Goal: Contribute content

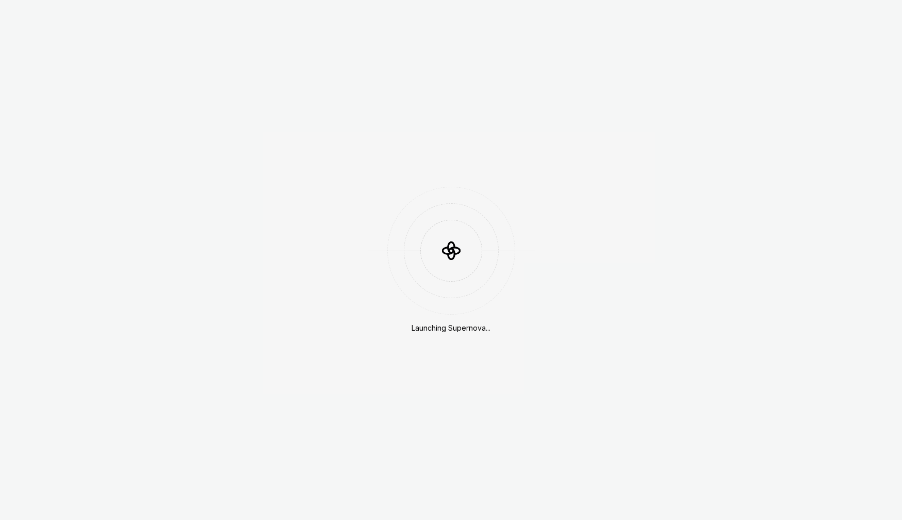
click at [451, 58] on div "Launching Supernova..." at bounding box center [451, 260] width 902 height 520
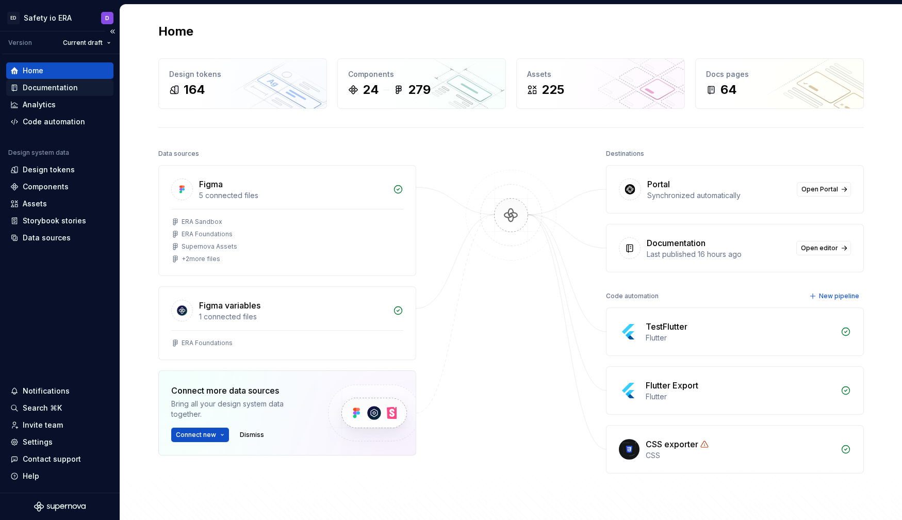
click at [55, 87] on div "Documentation" at bounding box center [50, 88] width 55 height 10
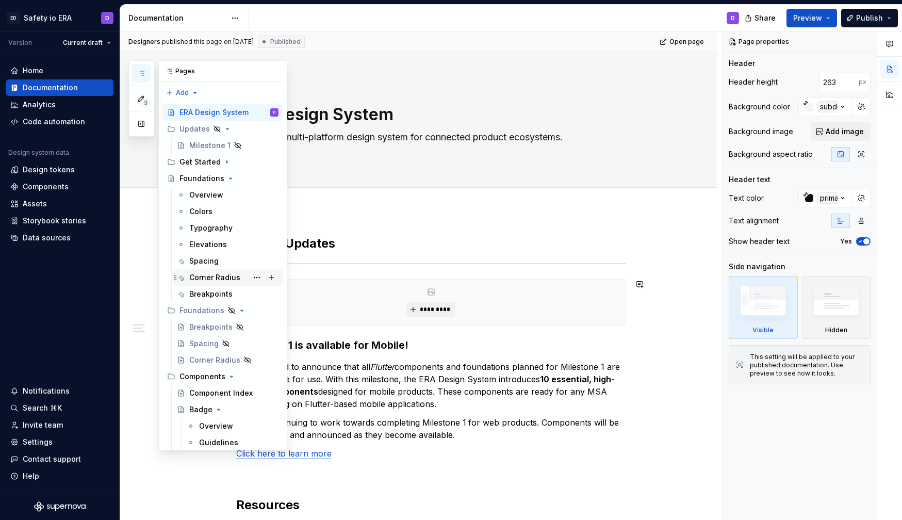
click at [207, 277] on div "Corner Radius" at bounding box center [214, 277] width 51 height 10
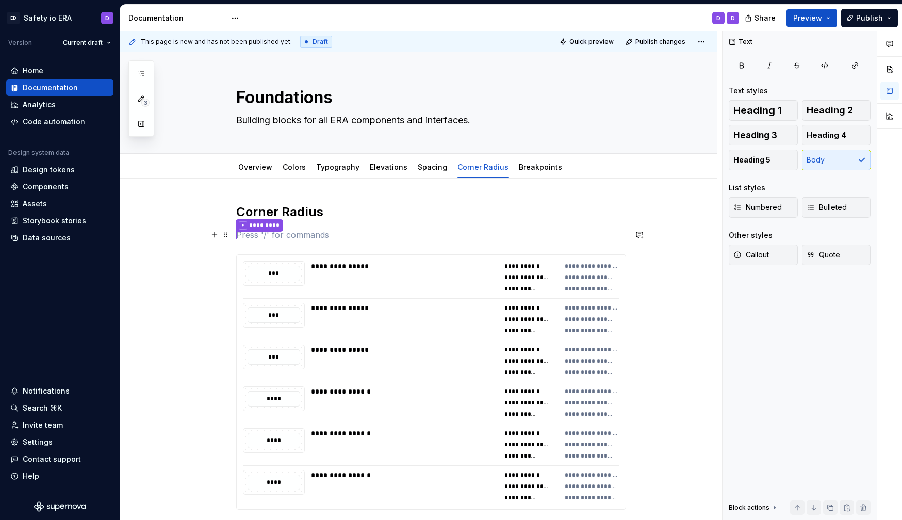
click at [406, 236] on p "* *********" at bounding box center [431, 234] width 390 height 13
type textarea "*"
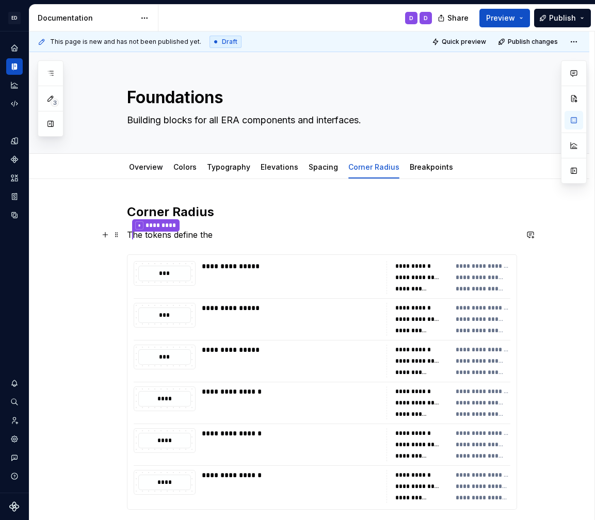
click at [151, 237] on p "T * ********* he tokens define the" at bounding box center [322, 234] width 390 height 13
click at [264, 233] on p "Corner radius tokens * ********* define the" at bounding box center [322, 234] width 390 height 13
click at [294, 232] on p "Corner radius tokens * ********* define the radii of elements and containers." at bounding box center [322, 234] width 390 height 13
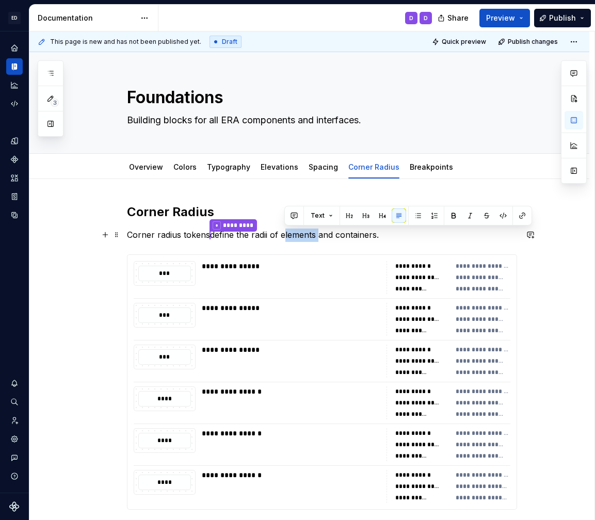
click at [294, 232] on p "Corner radius tokens * ********* define the radii of elements and containers." at bounding box center [322, 234] width 390 height 13
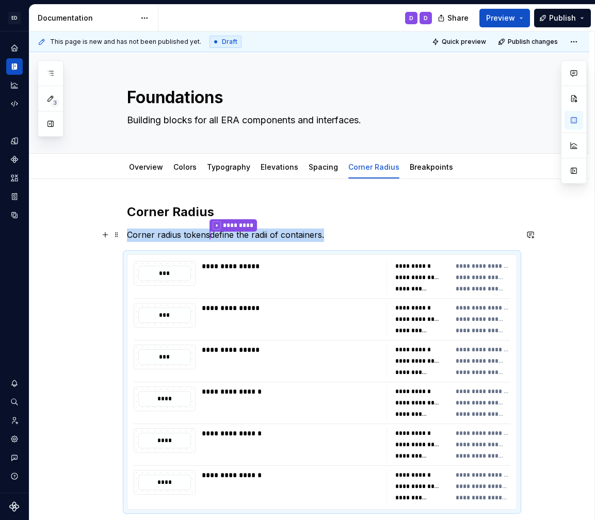
click at [360, 236] on p "Corner radius tokens * ********* define the radii of containers." at bounding box center [322, 234] width 390 height 13
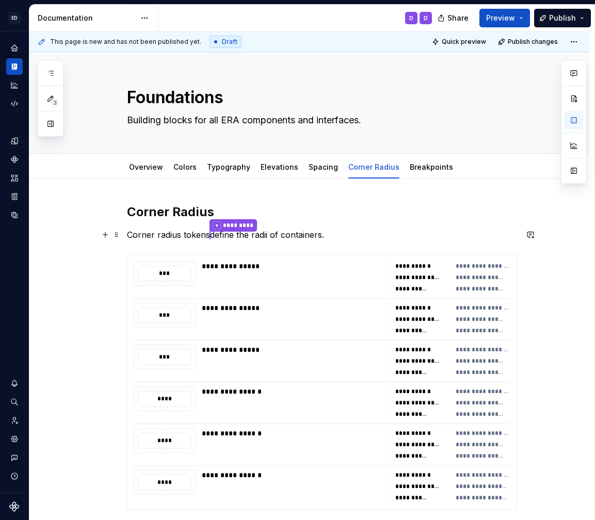
click at [215, 239] on p "Corner radius tokens * ********* define the radii of containers." at bounding box center [322, 234] width 390 height 13
click at [375, 233] on p "Corner radius tokens * ********* are used to define the radii of containers." at bounding box center [322, 234] width 390 height 13
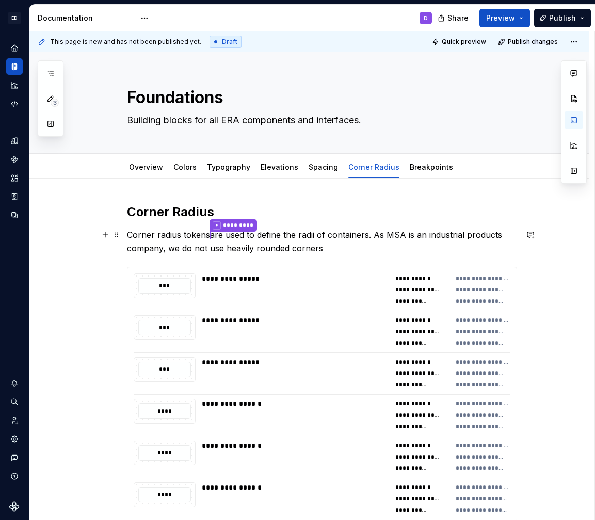
click at [185, 247] on p "Corner radius tokens * ********* are used to define the radii of containers. As…" at bounding box center [322, 241] width 390 height 26
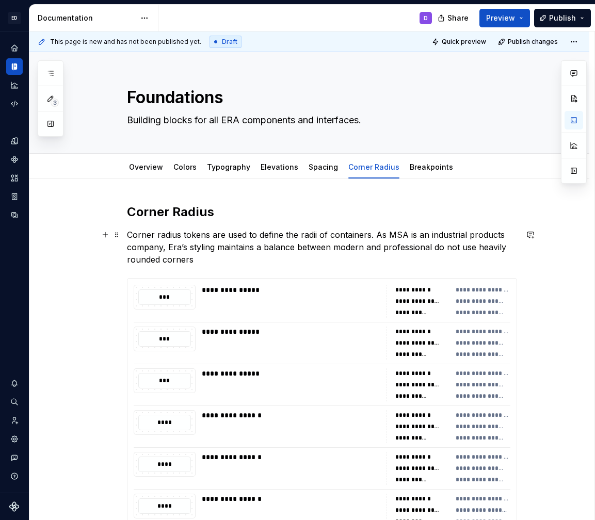
click at [216, 247] on p "Corner radius tokens are used to define the radii of containers. As MSA is an i…" at bounding box center [322, 246] width 390 height 37
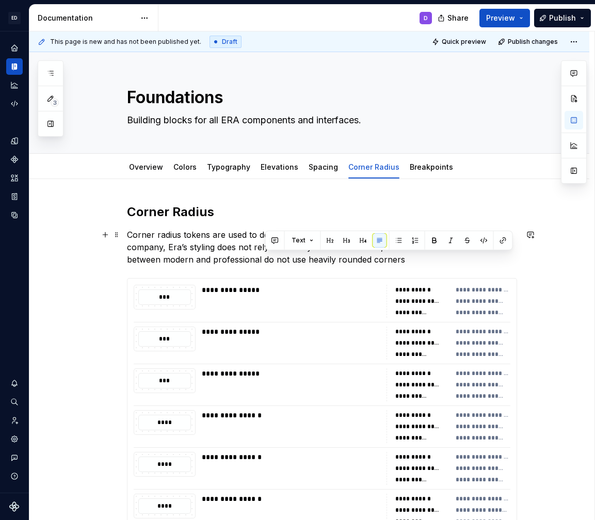
drag, startPoint x: 265, startPoint y: 259, endPoint x: 431, endPoint y: 264, distance: 166.6
click at [431, 264] on p "Corner radius tokens are used to define the radii of containers. As MSA is an i…" at bounding box center [322, 246] width 390 height 37
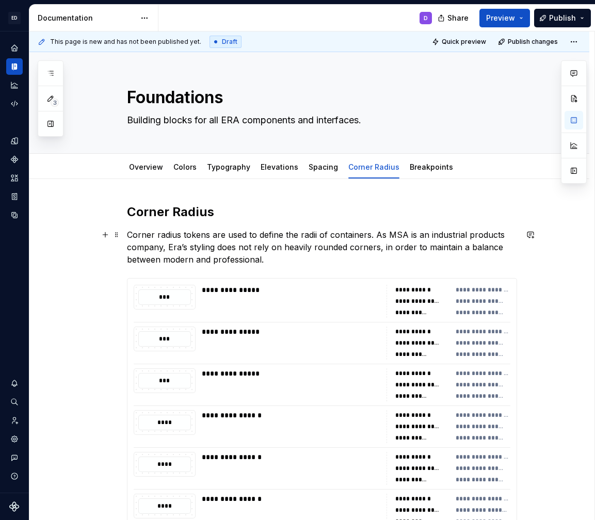
click at [466, 250] on p "Corner radius tokens are used to define the radii of containers. As MSA is an i…" at bounding box center [322, 246] width 390 height 37
click at [378, 235] on p "Corner radius tokens are used to define the radii of containers. As MSA is an i…" at bounding box center [322, 246] width 390 height 37
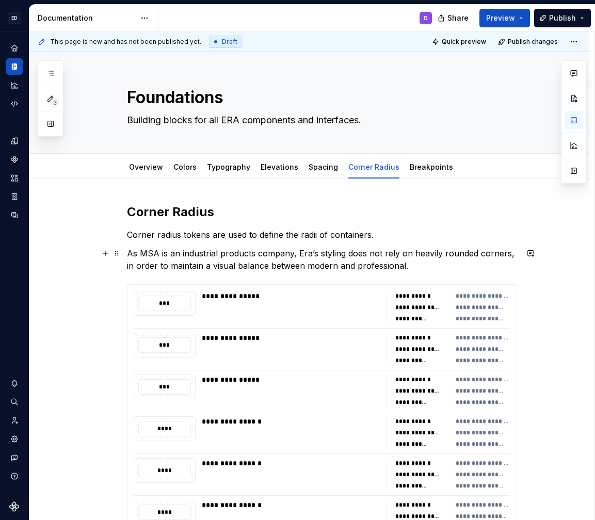
click at [134, 254] on p "As MSA is an industrial products company, Era’s styling does not rely on heavil…" at bounding box center [322, 259] width 390 height 25
click at [134, 251] on p "As MSA is an industrial products company, Era’s styling does not rely on heavil…" at bounding box center [322, 259] width 390 height 25
click at [232, 254] on p "Since MSA is an industrial products company, Era’s styling does not rely on hea…" at bounding box center [322, 259] width 390 height 25
click at [367, 253] on p "Since MSA is a safety product company, Era’s styling does not rely on heavily r…" at bounding box center [322, 259] width 390 height 25
click at [291, 253] on p "Since MSA is a safety product company, Era’s styling does not rely on heavily r…" at bounding box center [322, 259] width 390 height 25
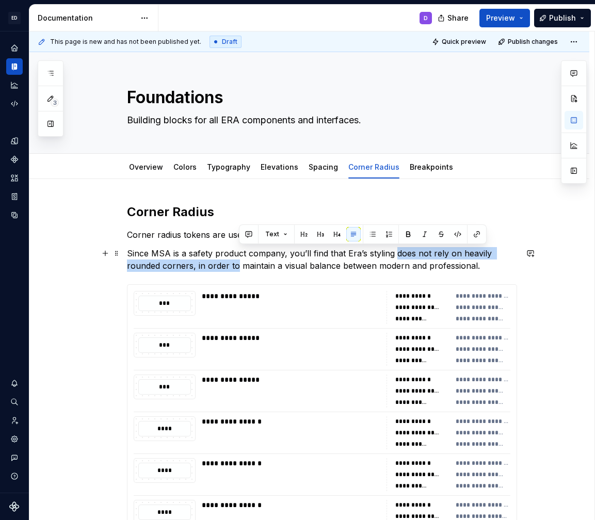
drag, startPoint x: 397, startPoint y: 251, endPoint x: 239, endPoint y: 265, distance: 158.4
click at [239, 265] on p "Since MSA is a safety product company, you’ll find that Era’s styling does not …" at bounding box center [322, 259] width 390 height 25
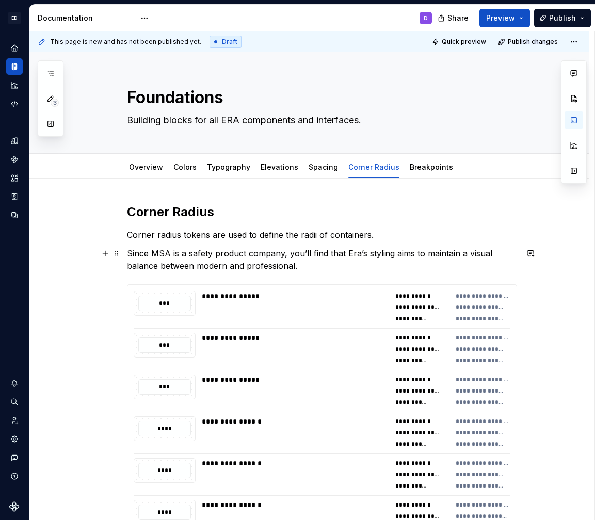
click at [317, 266] on p "Since MSA is a safety product company, you’ll find that Era’s styling aims to m…" at bounding box center [322, 259] width 390 height 25
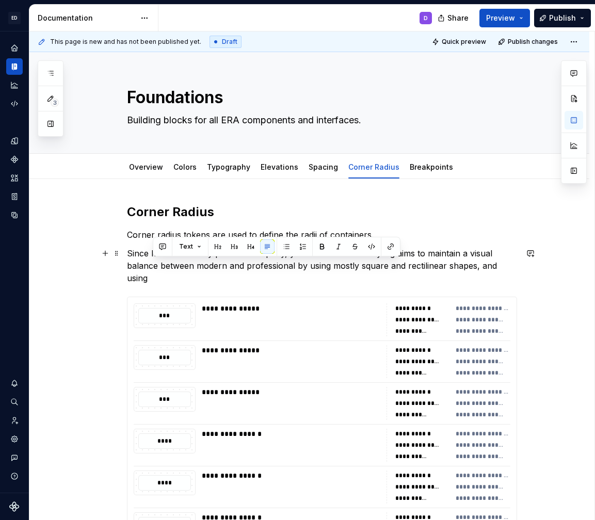
drag, startPoint x: 311, startPoint y: 266, endPoint x: 334, endPoint y: 276, distance: 24.2
click at [334, 276] on p "Since MSA is a safety product company, you’ll find that Era’s styling aims to m…" at bounding box center [322, 265] width 390 height 37
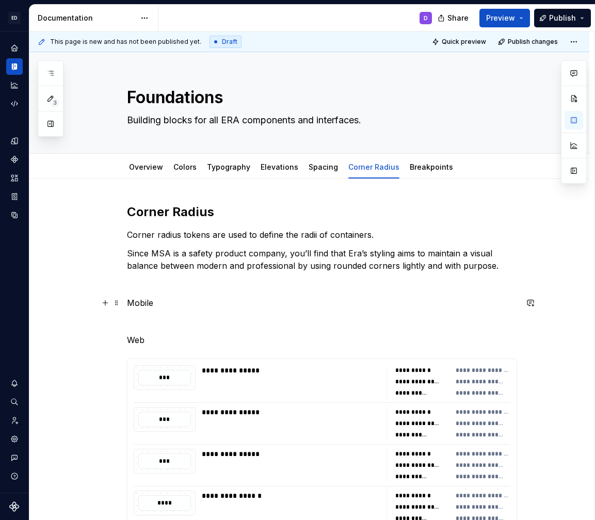
click at [141, 303] on p "Mobile" at bounding box center [322, 303] width 390 height 12
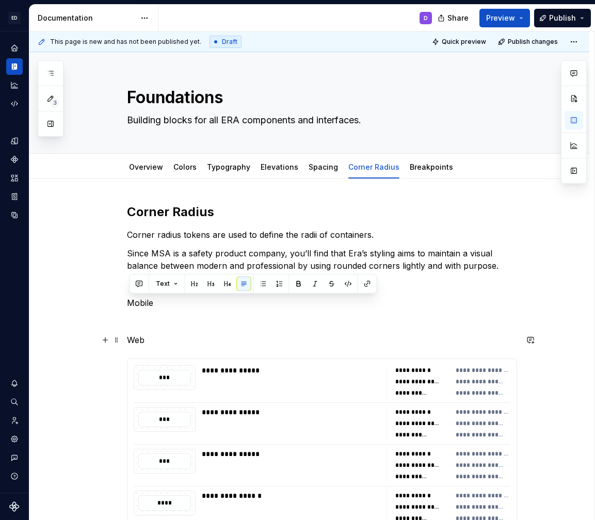
click at [151, 338] on p "Web" at bounding box center [322, 340] width 390 height 12
drag, startPoint x: 151, startPoint y: 338, endPoint x: 125, endPoint y: 305, distance: 41.5
click at [125, 305] on div "**********" at bounding box center [309, 480] width 560 height 603
click at [160, 303] on p "Mobile" at bounding box center [322, 303] width 390 height 12
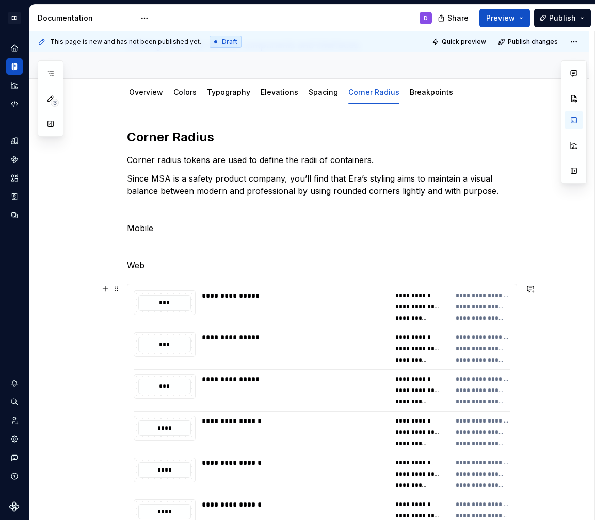
scroll to position [78, 0]
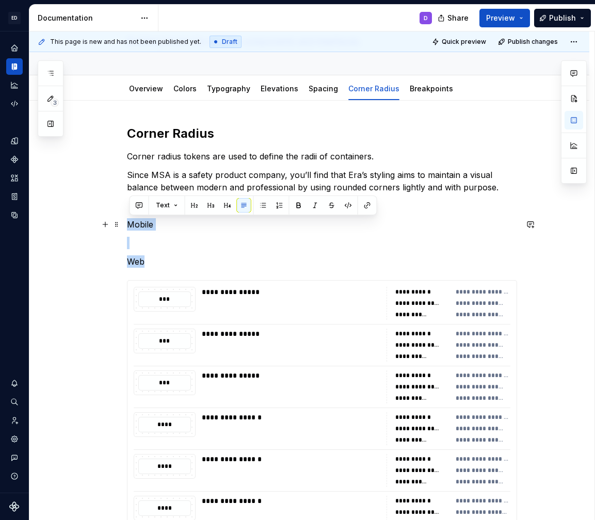
drag, startPoint x: 155, startPoint y: 264, endPoint x: 130, endPoint y: 226, distance: 45.2
click at [130, 226] on div "**********" at bounding box center [322, 330] width 390 height 410
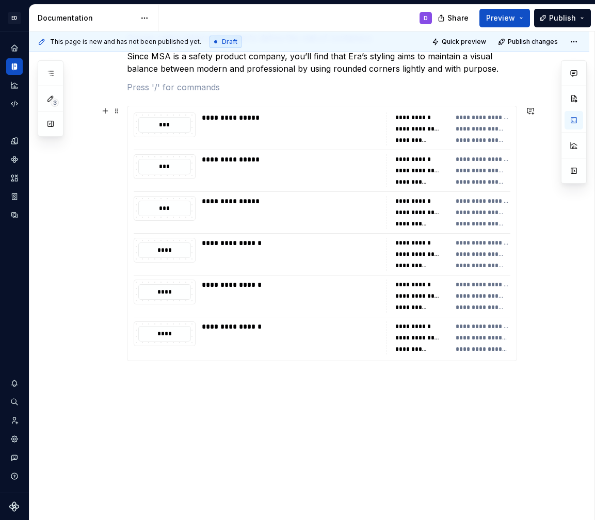
scroll to position [206, 0]
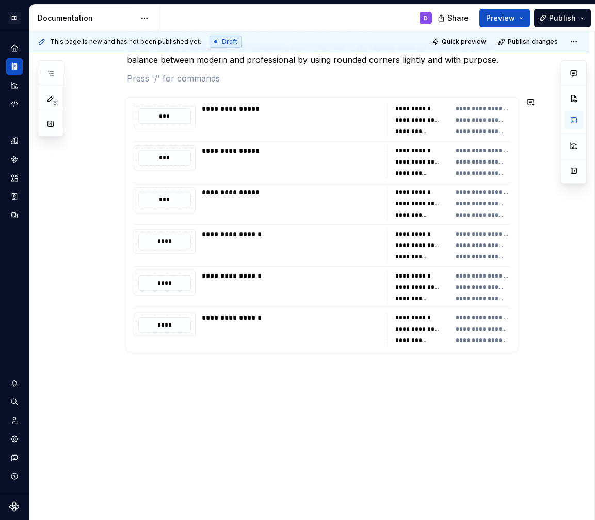
click at [160, 375] on div "**********" at bounding box center [309, 246] width 560 height 547
click at [139, 403] on p at bounding box center [322, 408] width 390 height 12
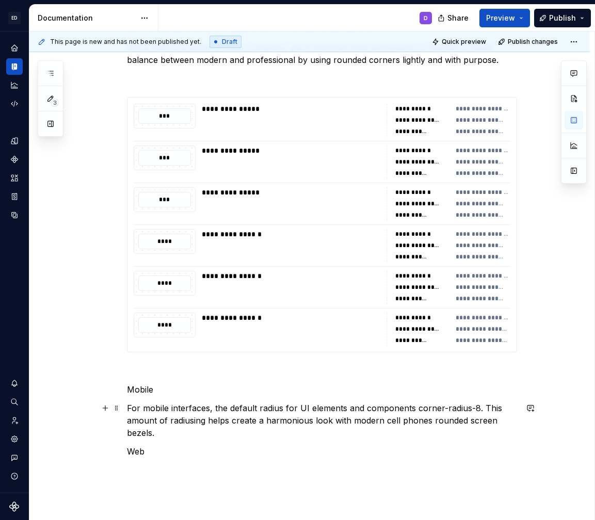
click at [363, 423] on p "For mobile interfaces, the default radius for UI elements and components corner…" at bounding box center [322, 420] width 390 height 37
click at [395, 422] on p "For mobile interfaces, the default radius for UI elements and components corner…" at bounding box center [322, 414] width 390 height 25
click at [450, 420] on p "For mobile interfaces, the default radius for UI elements and components corner…" at bounding box center [322, 420] width 390 height 37
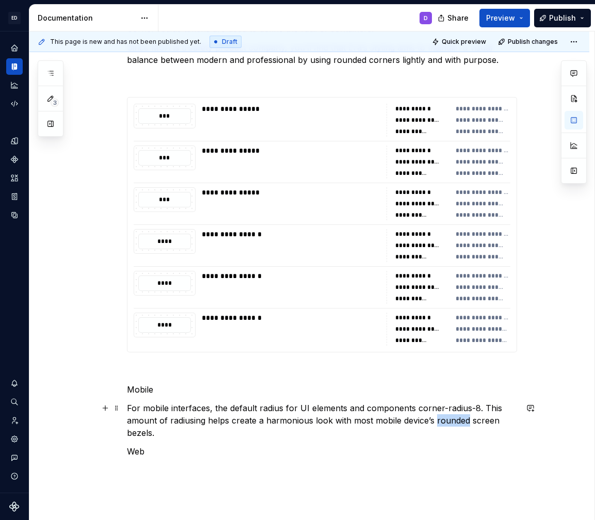
click at [450, 420] on p "For mobile interfaces, the default radius for UI elements and components corner…" at bounding box center [322, 420] width 390 height 37
click at [500, 418] on p "For mobile interfaces, the default radius for UI elements and components corner…" at bounding box center [322, 414] width 390 height 25
click at [195, 419] on p "For mobile interfaces, the default radius for UI elements and components corner…" at bounding box center [322, 414] width 390 height 25
click at [174, 421] on p "For mobile interfaces, the default radius for UI elements and components corner…" at bounding box center [322, 414] width 390 height 25
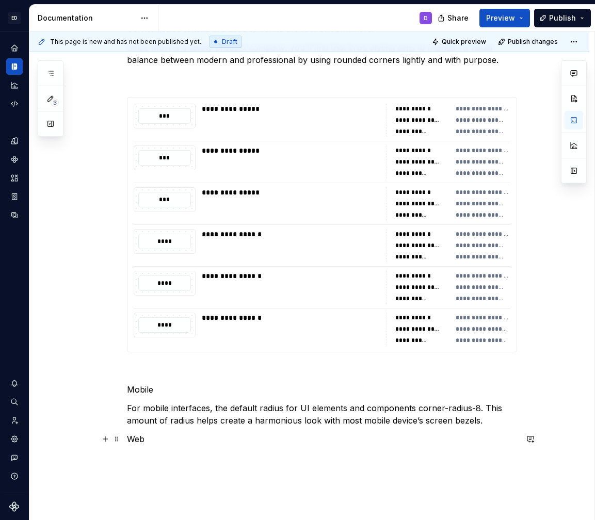
click at [157, 442] on p "Web" at bounding box center [322, 439] width 390 height 12
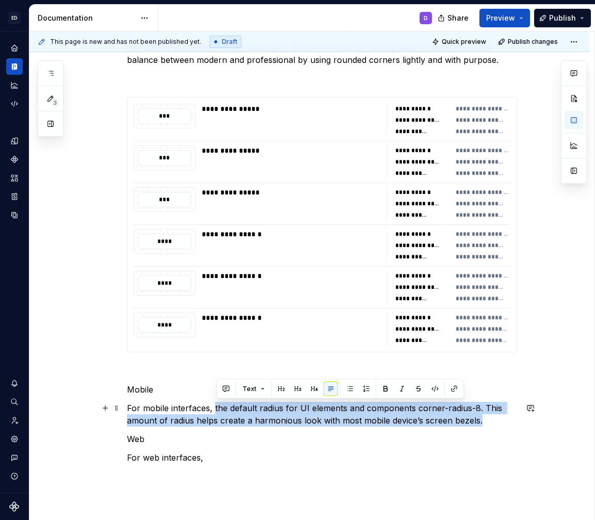
drag, startPoint x: 217, startPoint y: 405, endPoint x: 483, endPoint y: 425, distance: 266.9
click at [483, 425] on p "For mobile interfaces, the default radius for UI elements and components corner…" at bounding box center [322, 414] width 390 height 25
copy p "the default radius for UI elements and components corner-radius-8. This amount …"
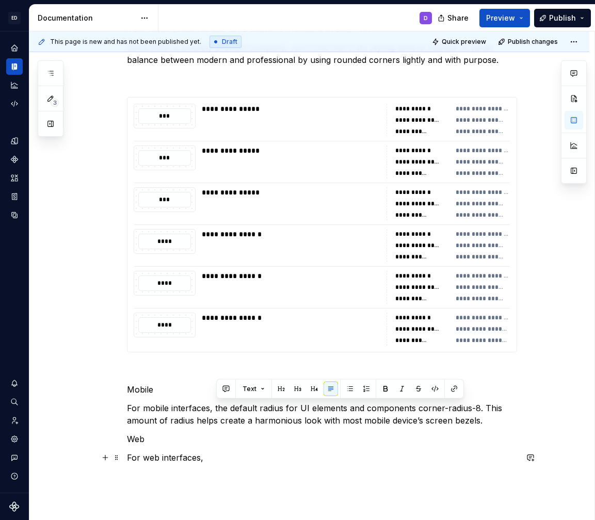
click at [219, 462] on p "For web interfaces," at bounding box center [322, 457] width 390 height 12
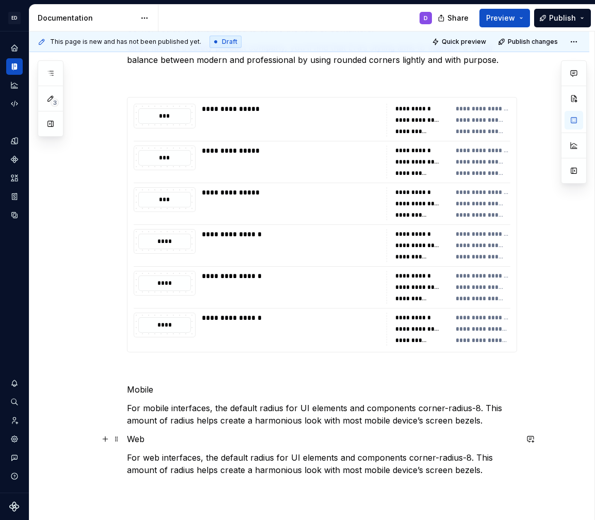
click at [234, 431] on div "**********" at bounding box center [322, 237] width 390 height 478
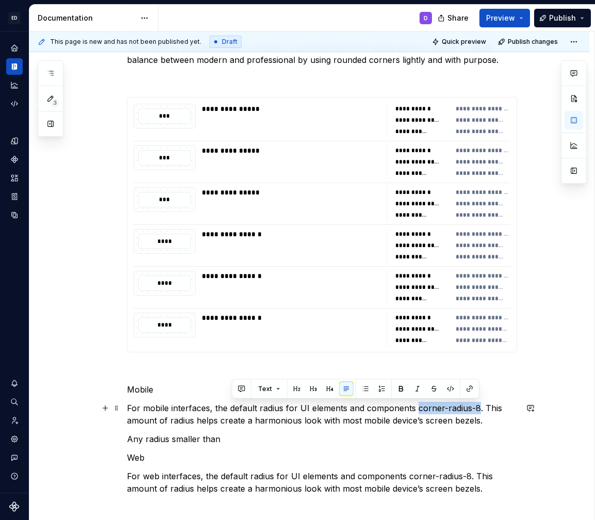
drag, startPoint x: 418, startPoint y: 407, endPoint x: 478, endPoint y: 412, distance: 60.0
click at [478, 412] on p "For mobile interfaces, the default radius for UI elements and components corner…" at bounding box center [322, 414] width 390 height 25
copy p "corner-radius-8"
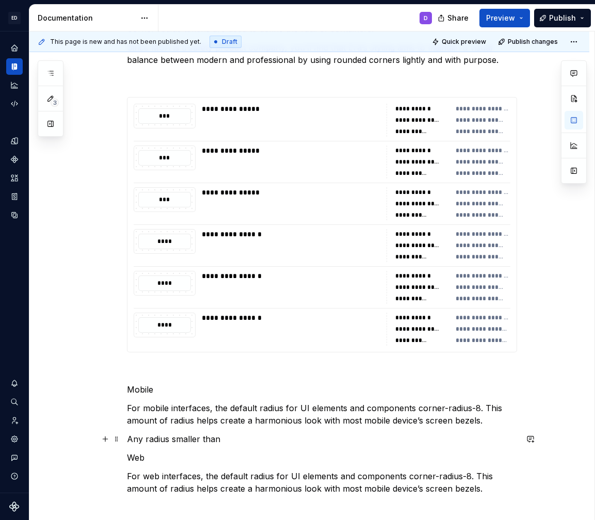
click at [267, 436] on p "Any radius smaller than" at bounding box center [322, 439] width 390 height 12
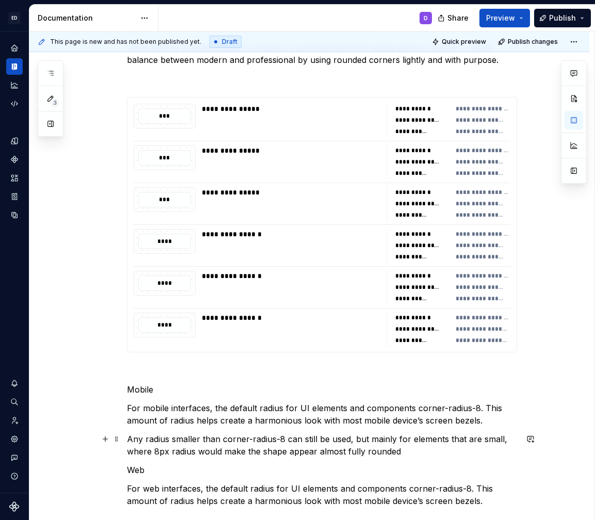
click at [413, 439] on p "Any radius smaller than corner-radius-8 can still be used, but mainly for eleme…" at bounding box center [322, 445] width 390 height 25
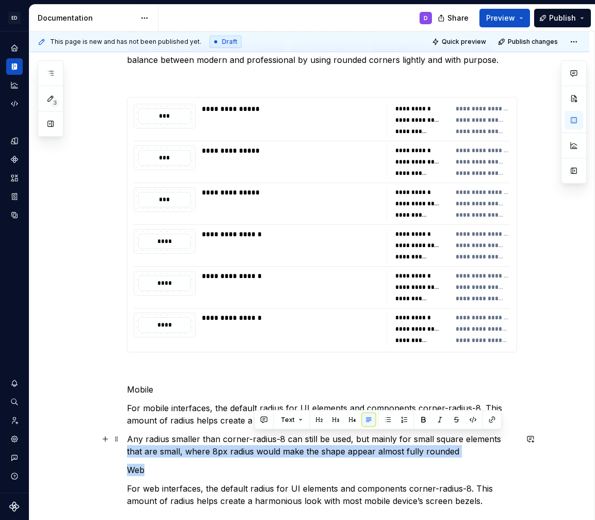
scroll to position [211, 0]
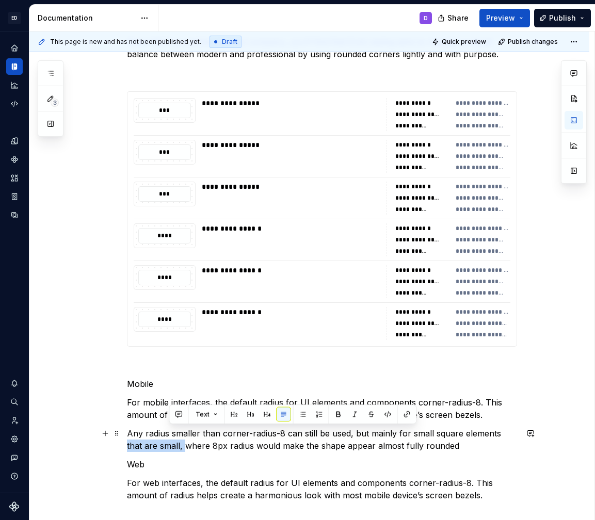
drag, startPoint x: 501, startPoint y: 437, endPoint x: 170, endPoint y: 447, distance: 331.2
click at [170, 447] on p "Any radius smaller than corner-radius-8 can still be used, but mainly for small…" at bounding box center [322, 439] width 390 height 25
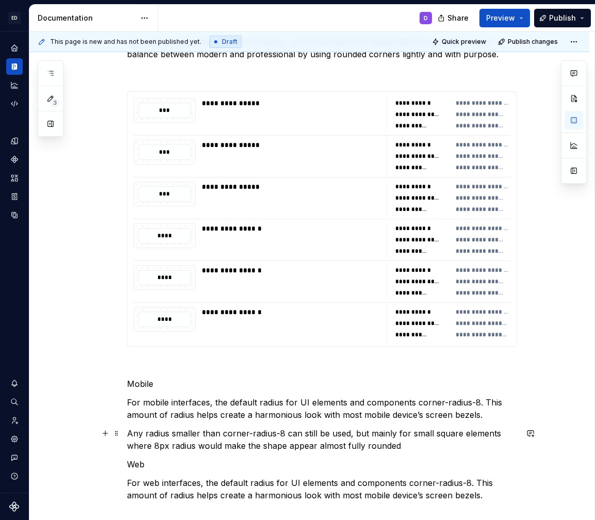
click at [134, 446] on p "Any radius smaller than corner-radius-8 can still be used, but mainly for small…" at bounding box center [322, 439] width 390 height 25
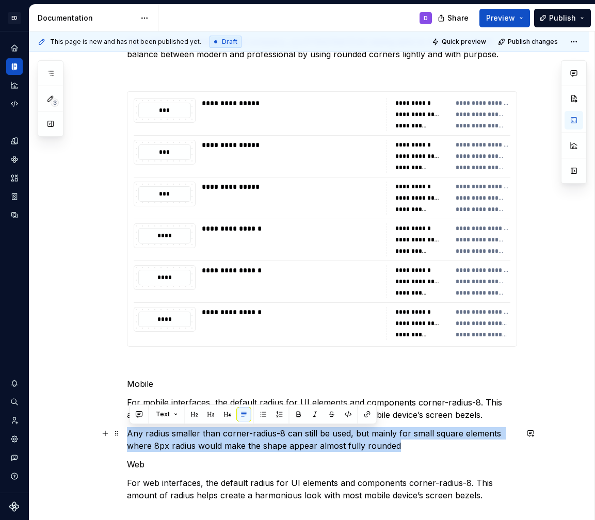
click at [134, 446] on p "Any radius smaller than corner-radius-8 can still be used, but mainly for small…" at bounding box center [322, 439] width 390 height 25
click at [146, 446] on p "Any radius smaller than corner-radius-8 can still be used, but mainly for small…" at bounding box center [322, 439] width 390 height 25
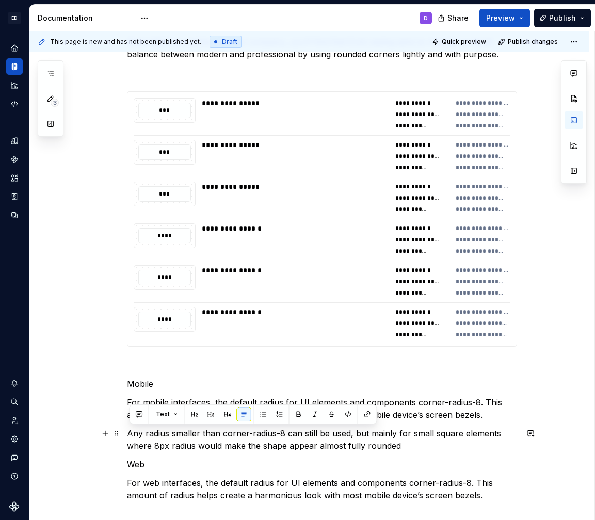
click at [146, 446] on p "Any radius smaller than corner-radius-8 can still be used, but mainly for small…" at bounding box center [322, 439] width 390 height 25
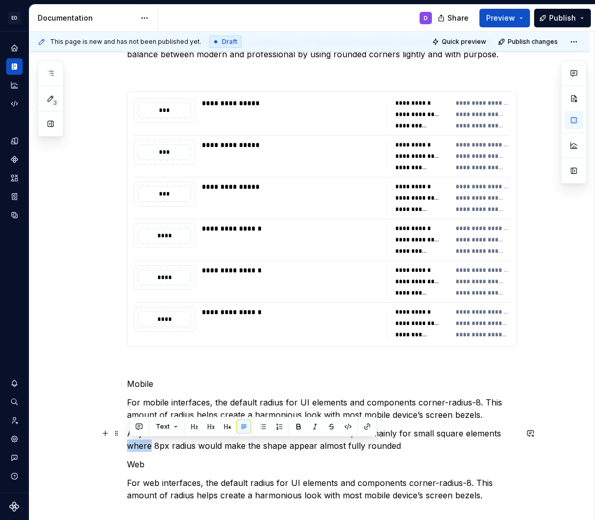
click at [129, 447] on p "Any radius smaller than corner-radius-8 can still be used, but mainly for small…" at bounding box center [322, 439] width 390 height 25
drag, startPoint x: 129, startPoint y: 447, endPoint x: 289, endPoint y: 448, distance: 159.9
click at [289, 448] on p "Any radius smaller than corner-radius-8 can still be used, but mainly for small…" at bounding box center [322, 439] width 390 height 25
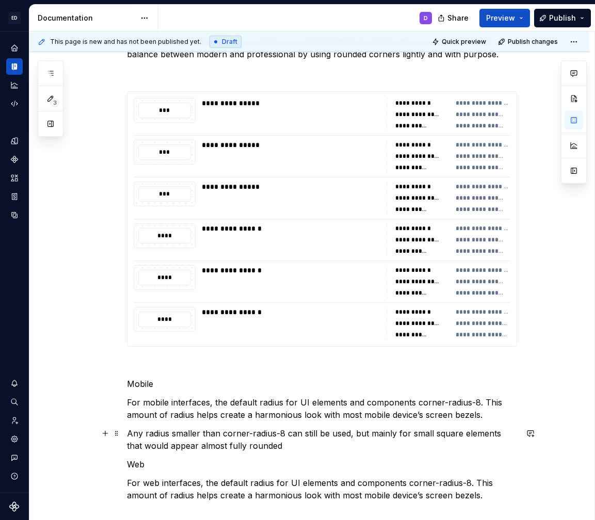
click at [202, 446] on p "Any radius smaller than corner-radius-8 can still be used, but mainly for small…" at bounding box center [322, 439] width 390 height 25
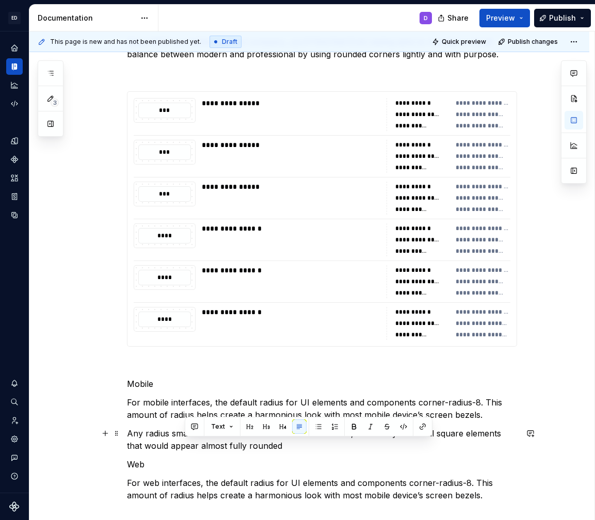
click at [202, 446] on p "Any radius smaller than corner-radius-8 can still be used, but mainly for small…" at bounding box center [322, 439] width 390 height 25
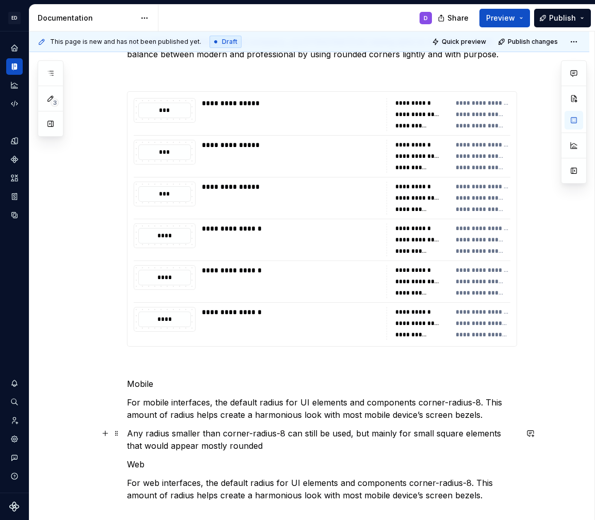
click at [261, 446] on p "Any radius smaller than corner-radius-8 can still be used, but mainly for small…" at bounding box center [322, 439] width 390 height 25
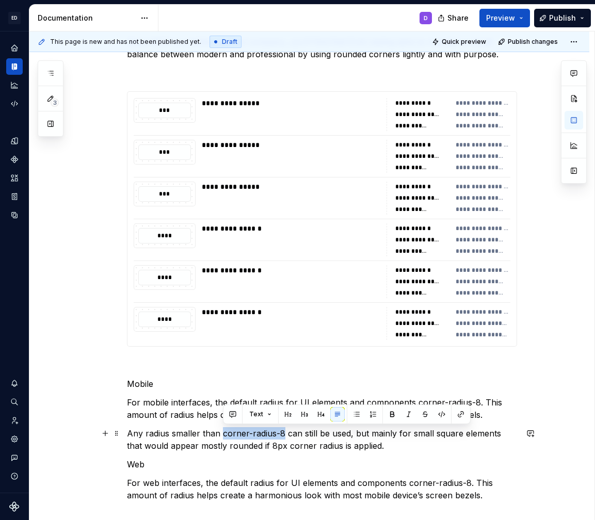
drag, startPoint x: 225, startPoint y: 433, endPoint x: 285, endPoint y: 434, distance: 59.8
click at [285, 434] on p "Any radius smaller than corner-radius-8 can still be used, but mainly for small…" at bounding box center [322, 439] width 390 height 25
click at [440, 413] on button "button" at bounding box center [441, 414] width 14 height 14
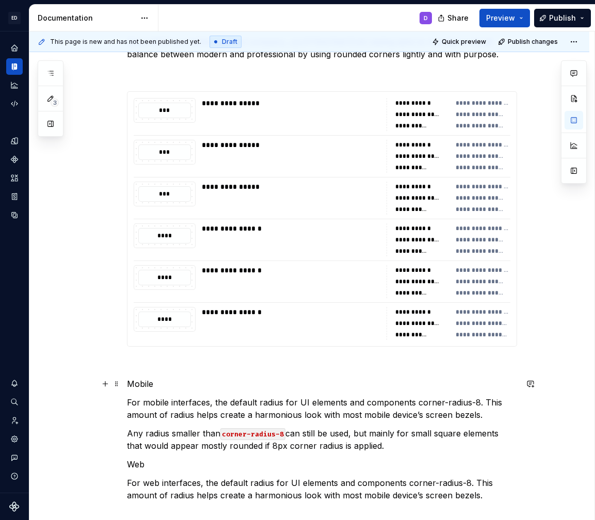
click at [445, 388] on p "Mobile" at bounding box center [322, 383] width 390 height 12
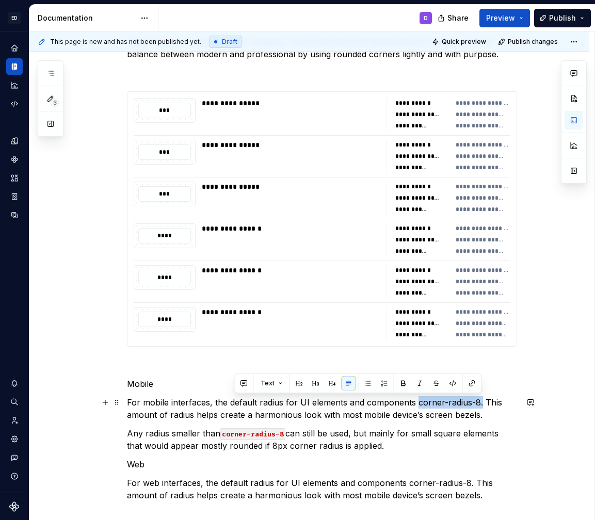
drag, startPoint x: 416, startPoint y: 406, endPoint x: 479, endPoint y: 404, distance: 62.9
click at [479, 404] on p "For mobile interfaces, the default radius for UI elements and components corner…" at bounding box center [322, 408] width 390 height 25
click at [450, 381] on button "button" at bounding box center [453, 383] width 14 height 14
click at [139, 384] on p "Mobile" at bounding box center [322, 383] width 390 height 12
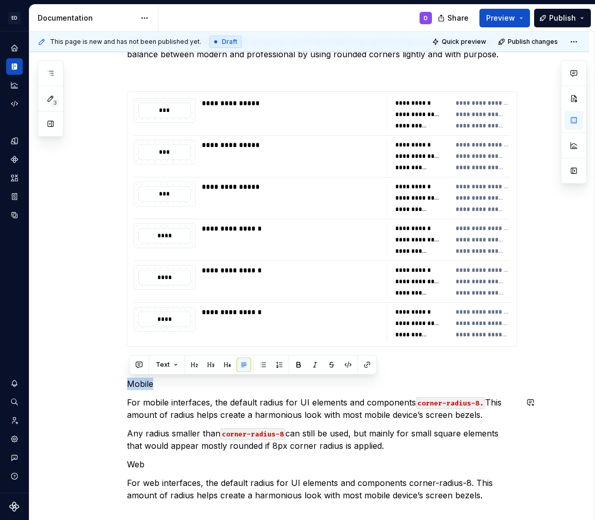
click at [139, 384] on p "Mobile" at bounding box center [322, 383] width 390 height 12
click at [210, 364] on button "button" at bounding box center [211, 364] width 14 height 14
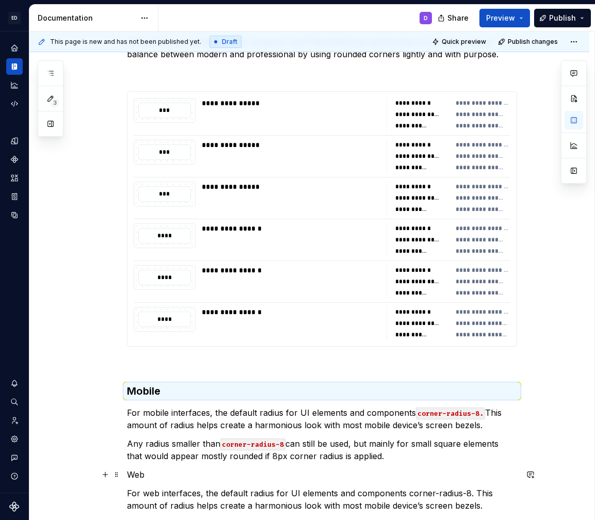
click at [138, 474] on p "Web" at bounding box center [322, 474] width 390 height 12
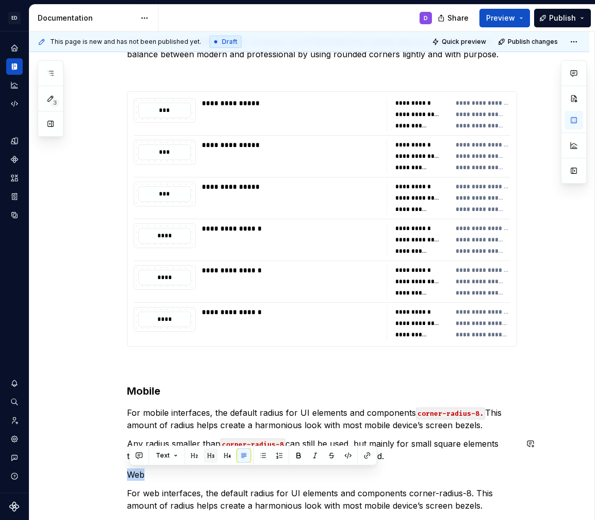
click at [209, 454] on button "button" at bounding box center [211, 455] width 14 height 14
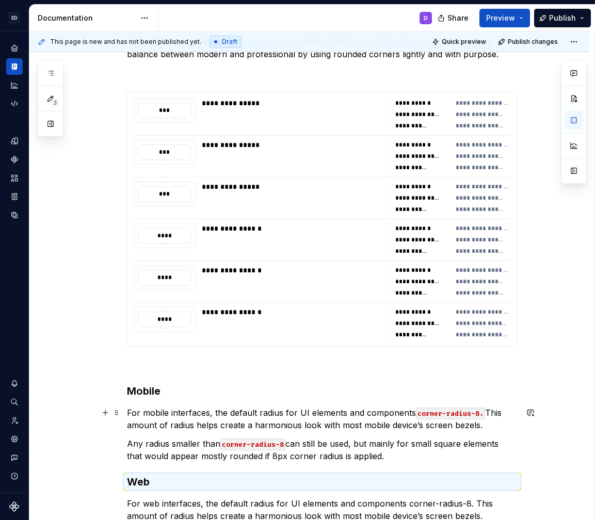
click at [170, 421] on p "For mobile interfaces, the default radius for UI elements and components corner…" at bounding box center [322, 418] width 390 height 25
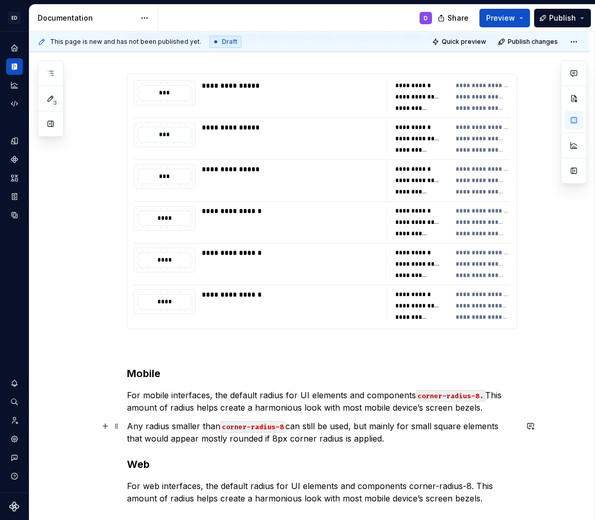
scroll to position [247, 0]
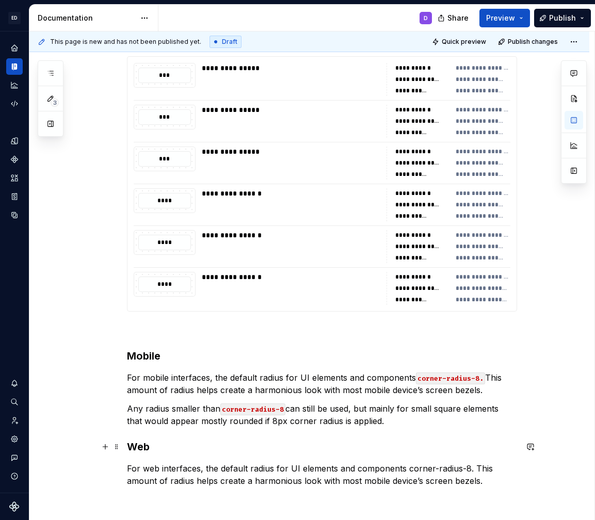
click at [134, 447] on h3 "Web" at bounding box center [322, 446] width 390 height 14
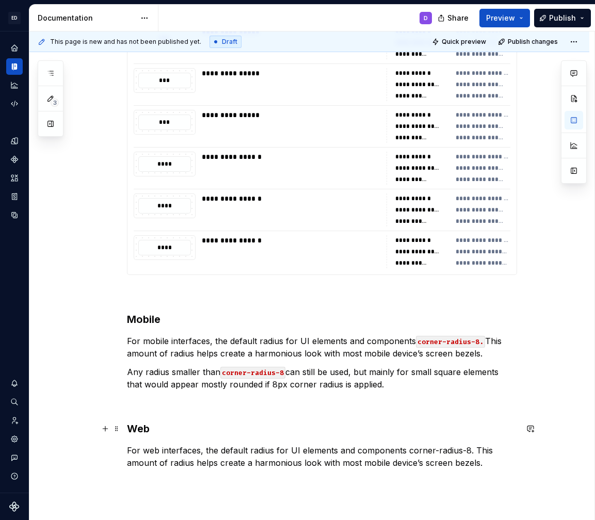
scroll to position [311, 0]
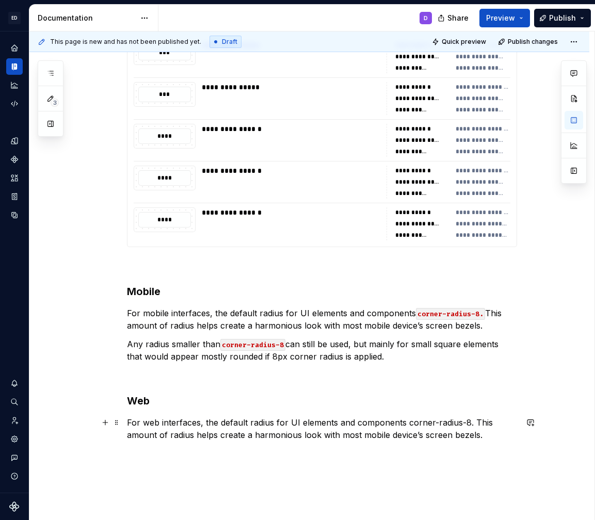
click at [465, 421] on p "For web interfaces, the default radius for UI elements and components corner-ra…" at bounding box center [322, 428] width 390 height 25
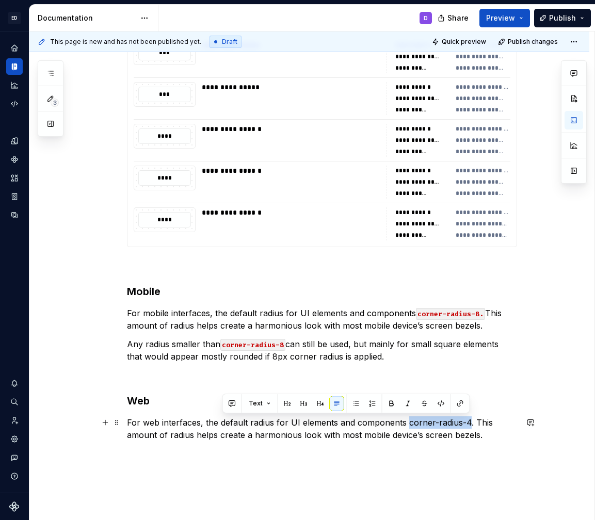
drag, startPoint x: 468, startPoint y: 422, endPoint x: 405, endPoint y: 425, distance: 62.5
click at [405, 425] on p "For web interfaces, the default radius for UI elements and components corner-ra…" at bounding box center [322, 428] width 390 height 25
click at [440, 397] on button "button" at bounding box center [441, 403] width 14 height 14
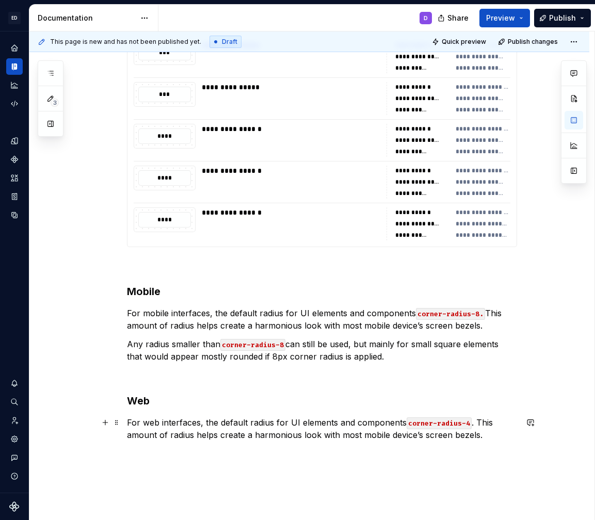
click at [273, 434] on p "For web interfaces, the default radius for UI elements and components corner-ra…" at bounding box center [322, 428] width 390 height 25
click at [235, 435] on p "For web interfaces, the default radius for UI elements and components corner-ra…" at bounding box center [322, 428] width 390 height 25
click at [261, 435] on p "For web interfaces, the default radius for UI elements and components corner-ra…" at bounding box center [322, 434] width 390 height 37
click at [320, 435] on p "For web interfaces, the default radius for UI elements and components corner-ra…" at bounding box center [322, 434] width 390 height 37
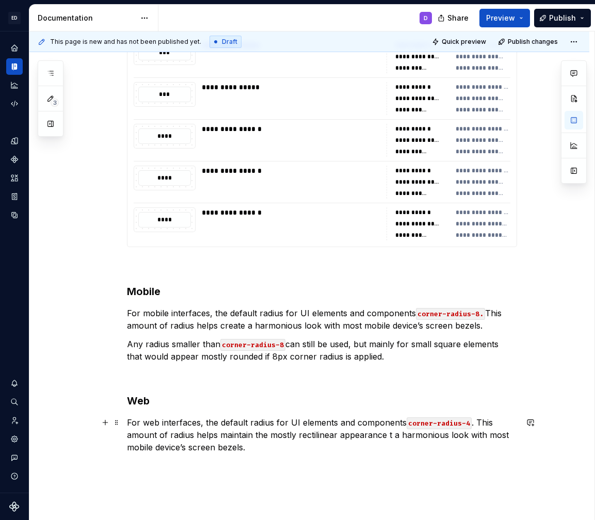
click at [390, 436] on p "For web interfaces, the default radius for UI elements and components corner-ra…" at bounding box center [322, 434] width 390 height 37
click at [299, 436] on p "For web interfaces, the default radius for UI elements and components corner-ra…" at bounding box center [322, 434] width 390 height 37
click at [277, 436] on p "For web interfaces, the default radius for UI elements and components corner-ra…" at bounding box center [322, 434] width 390 height 37
click at [500, 438] on p "For web interfaces, the default radius for UI elements and components corner-ra…" at bounding box center [322, 434] width 390 height 37
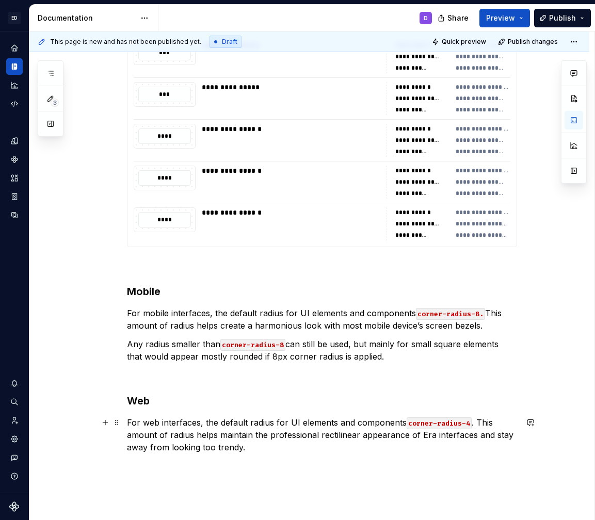
click at [500, 438] on p "For web interfaces, the default radius for UI elements and components corner-ra…" at bounding box center [322, 434] width 390 height 37
click at [137, 452] on p "For web interfaces, the default radius for UI elements and components corner-ra…" at bounding box center [322, 434] width 390 height 37
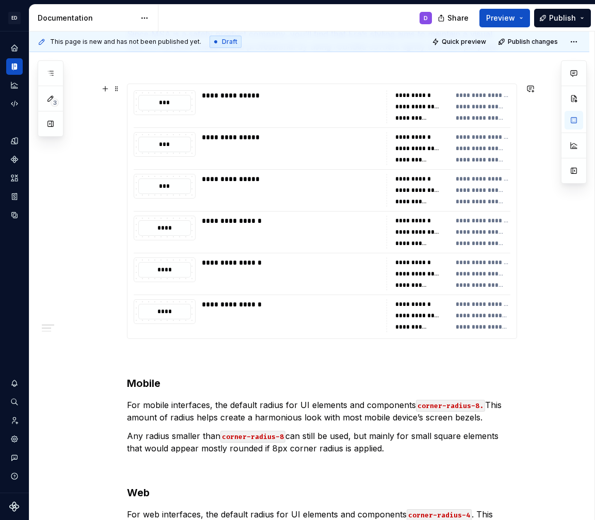
scroll to position [129, 0]
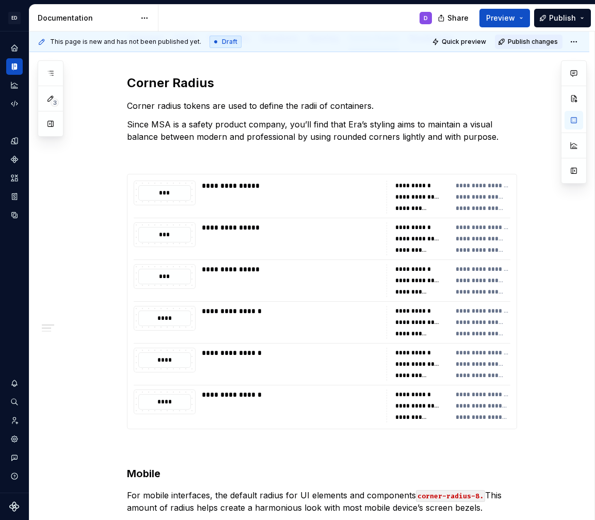
click at [525, 44] on span "Publish changes" at bounding box center [532, 42] width 50 height 8
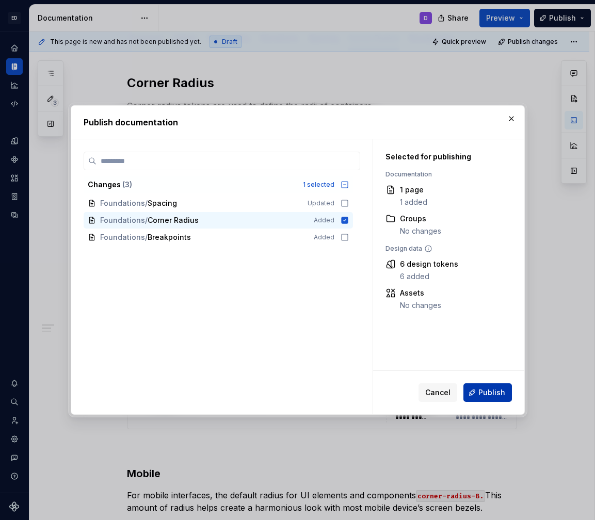
click at [489, 396] on span "Publish" at bounding box center [491, 392] width 27 height 10
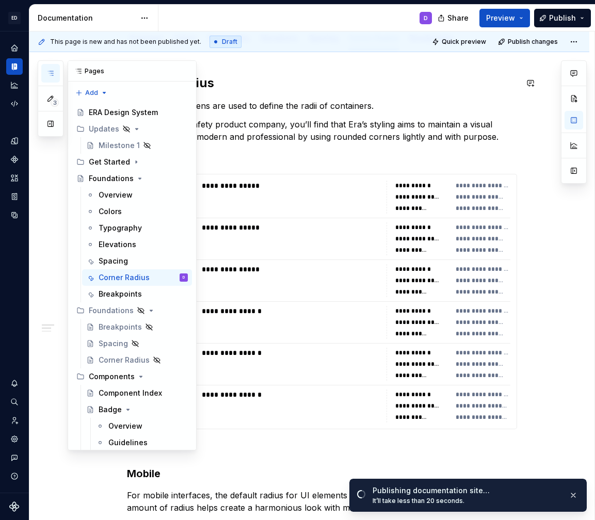
click at [47, 79] on button "button" at bounding box center [50, 73] width 19 height 19
click at [170, 357] on button "Page tree" at bounding box center [166, 360] width 14 height 14
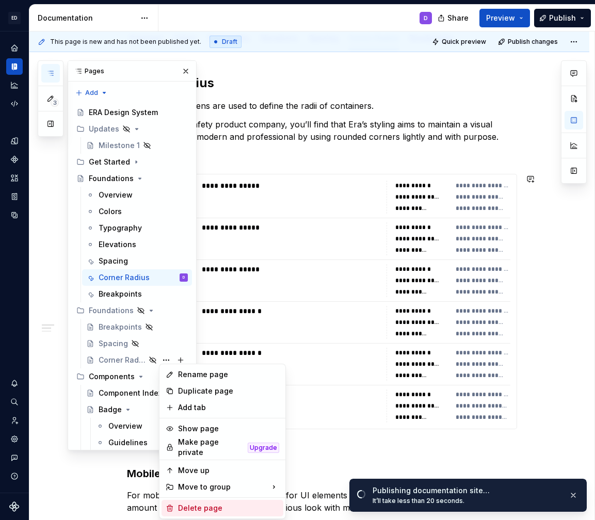
click at [192, 503] on div "Delete page" at bounding box center [228, 508] width 101 height 10
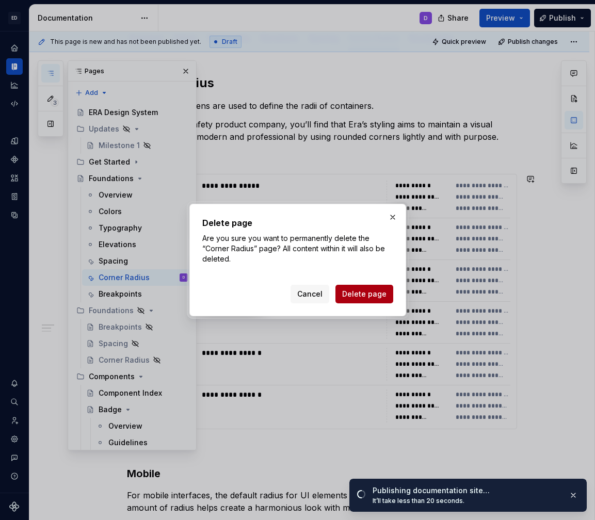
click at [348, 298] on span "Delete page" at bounding box center [364, 294] width 44 height 10
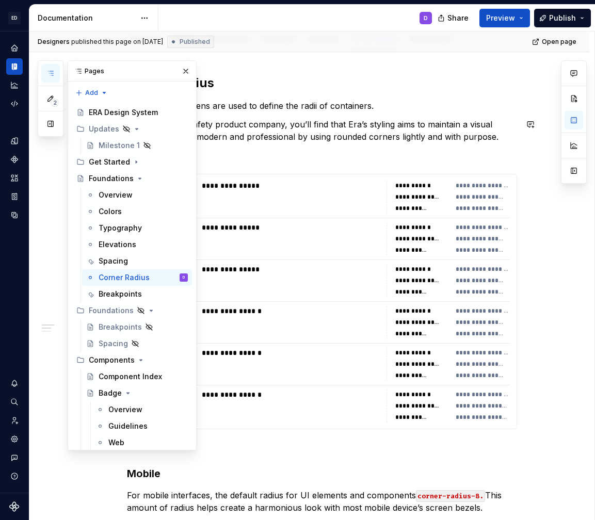
click at [288, 132] on p "Since MSA is a safety product company, you’ll find that Era’s styling aims to m…" at bounding box center [322, 130] width 390 height 25
click at [182, 70] on button "button" at bounding box center [185, 71] width 14 height 14
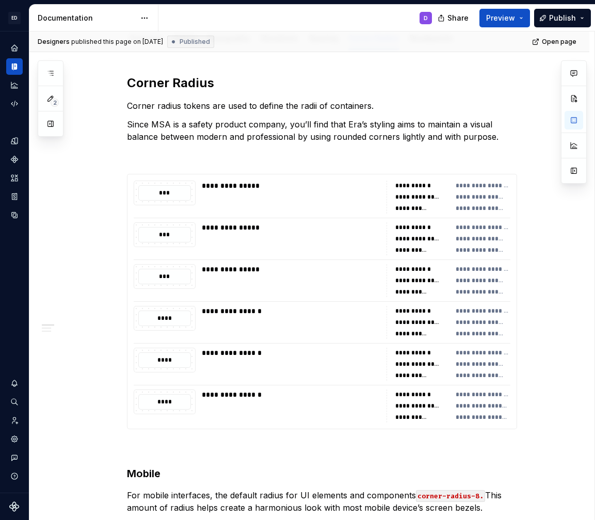
scroll to position [0, 0]
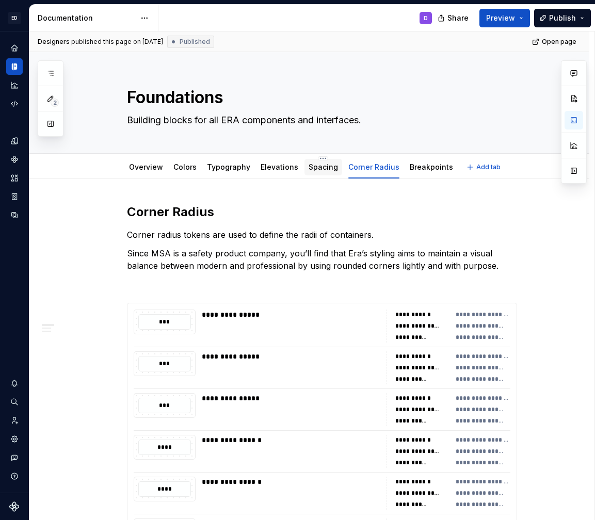
click at [320, 166] on link "Spacing" at bounding box center [322, 166] width 29 height 9
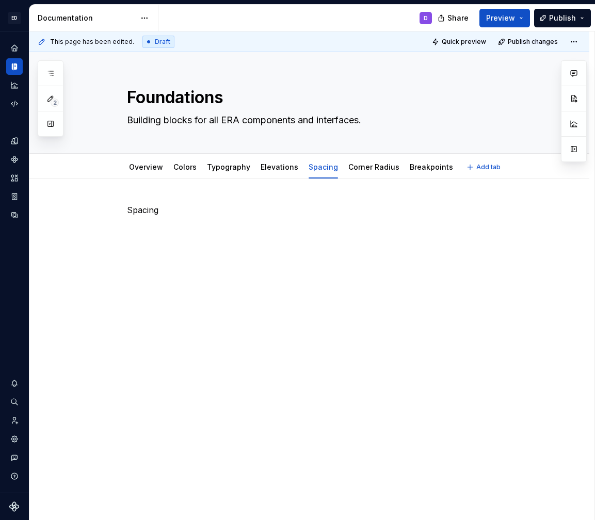
type textarea "*"
click at [180, 231] on p at bounding box center [322, 228] width 390 height 12
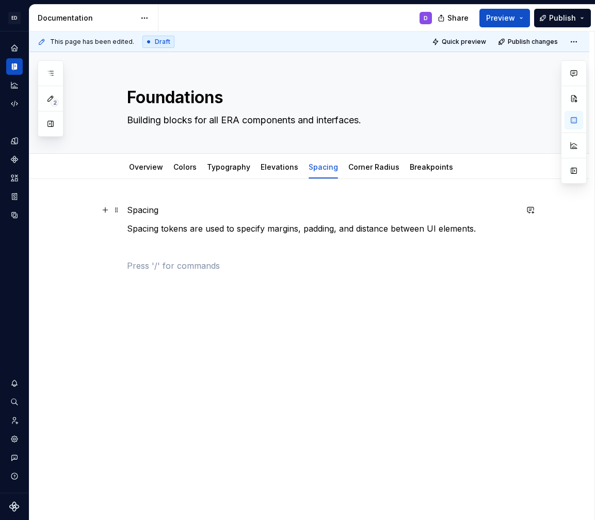
click at [142, 210] on p "Spacing" at bounding box center [322, 210] width 390 height 12
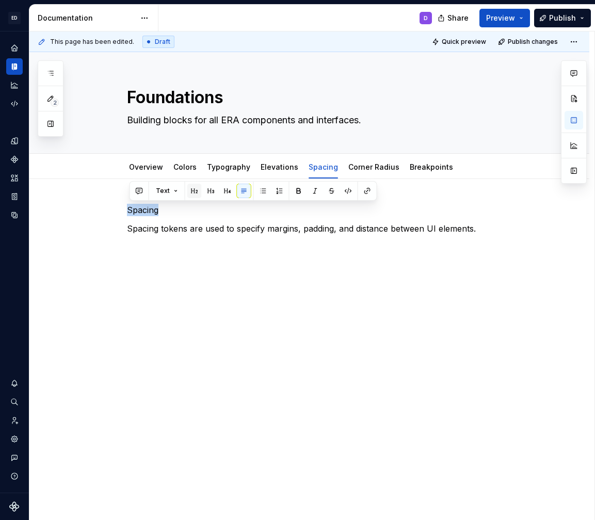
click at [191, 186] on button "button" at bounding box center [194, 191] width 14 height 14
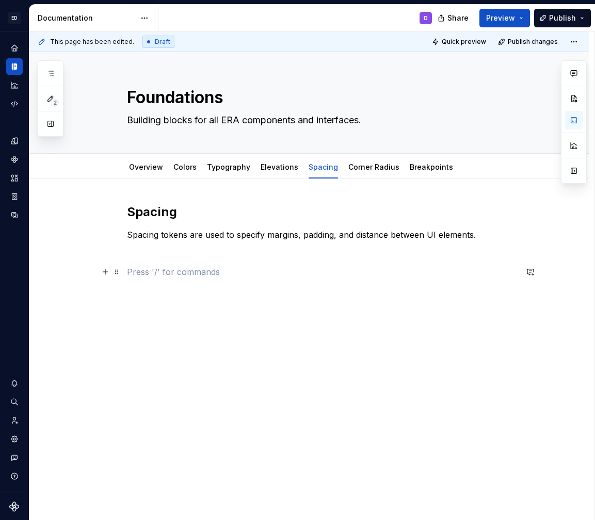
click at [163, 267] on p at bounding box center [322, 272] width 390 height 12
click at [358, 168] on link "Corner Radius" at bounding box center [373, 166] width 51 height 9
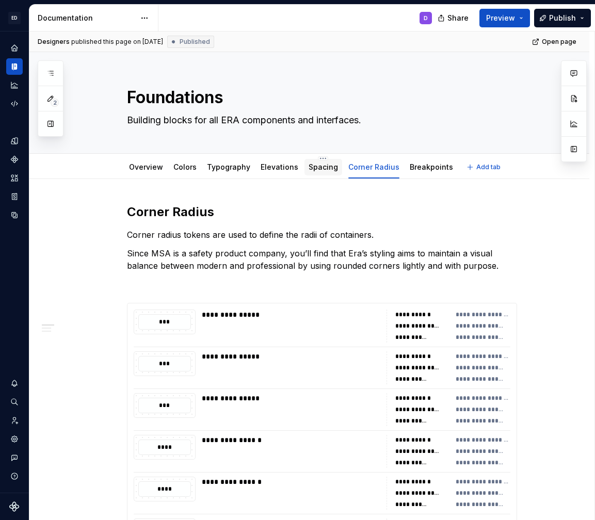
click at [311, 168] on link "Spacing" at bounding box center [322, 166] width 29 height 9
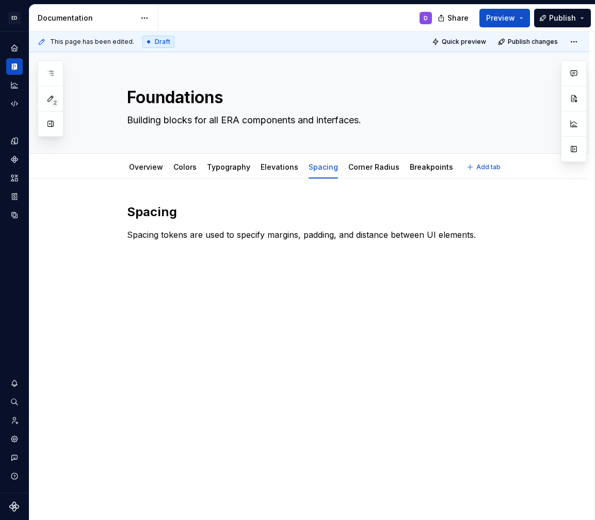
type textarea "*"
